Goal: Find specific page/section: Find specific page/section

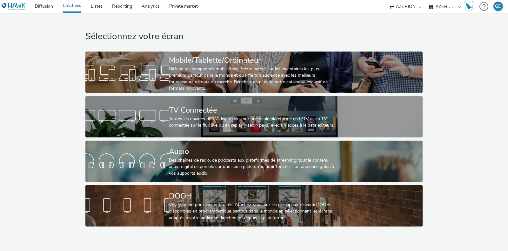
click at [16, 98] on div "Sélectionnez votre écran Mobile/Tablette/Ordinateur Diffuse tes campagnes mobil…" at bounding box center [254, 121] width 513 height 217
click at [43, 10] on link "Diffusion" at bounding box center [44, 6] width 28 height 13
click at [39, 7] on link "Diffusion" at bounding box center [44, 6] width 28 height 13
